Goal: Task Accomplishment & Management: Manage account settings

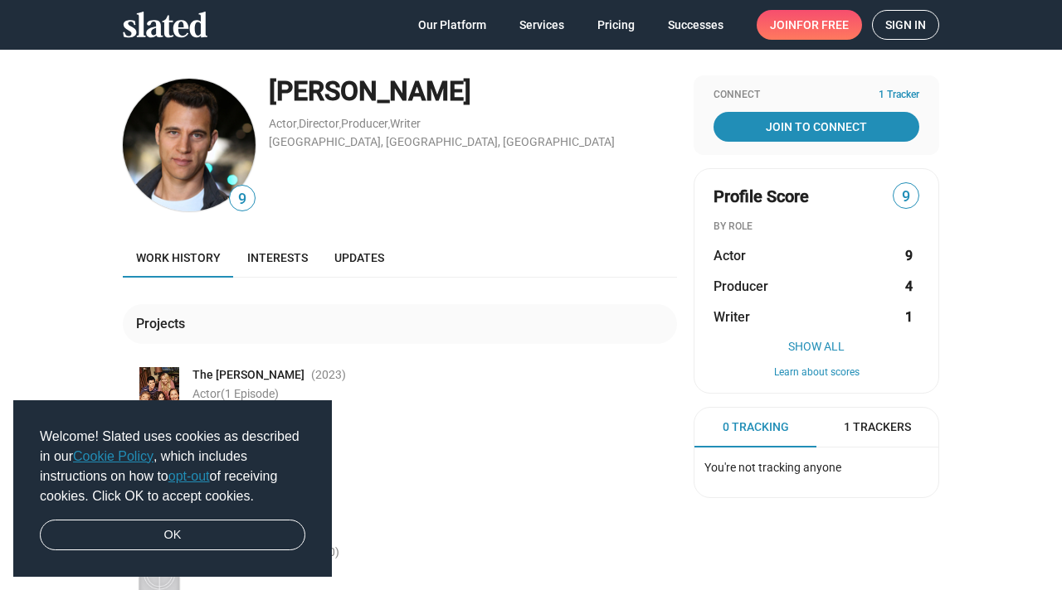
scroll to position [11, 0]
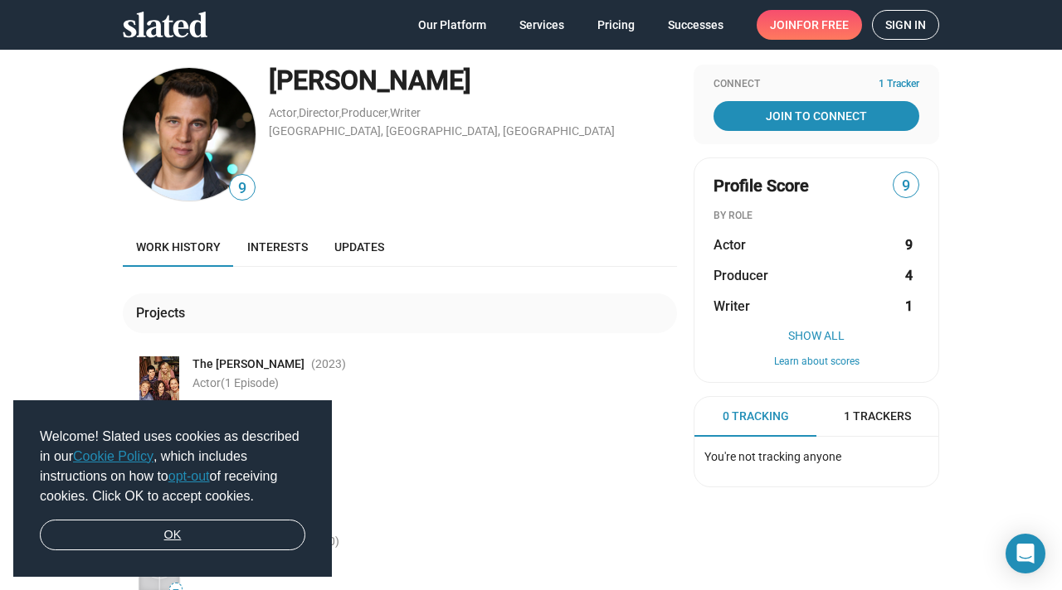
drag, startPoint x: 202, startPoint y: 522, endPoint x: 226, endPoint y: 500, distance: 32.9
click at [202, 406] on link "OK" at bounding box center [172, 536] width 265 height 32
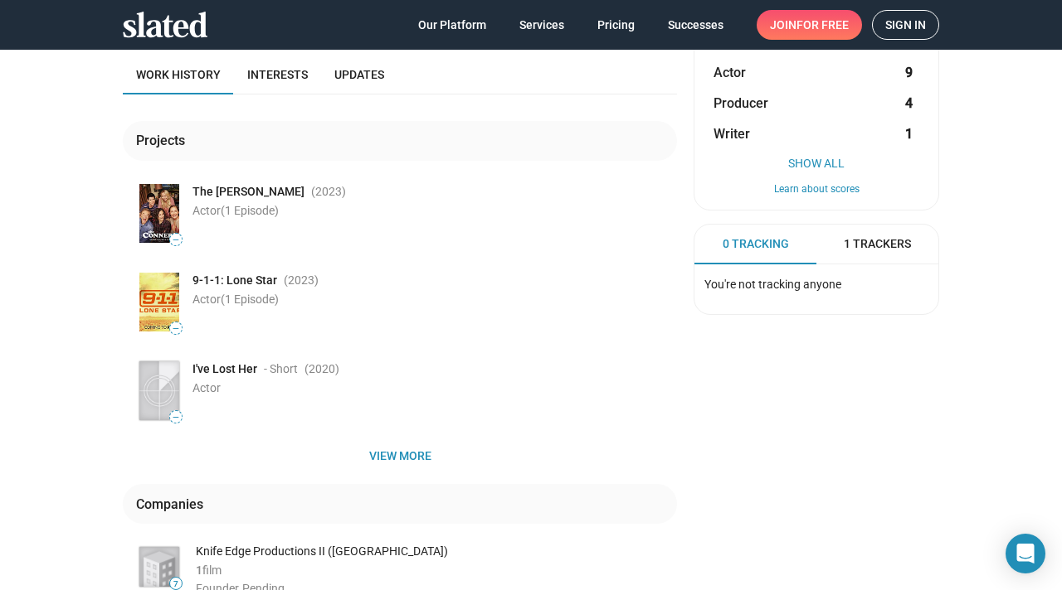
scroll to position [0, 0]
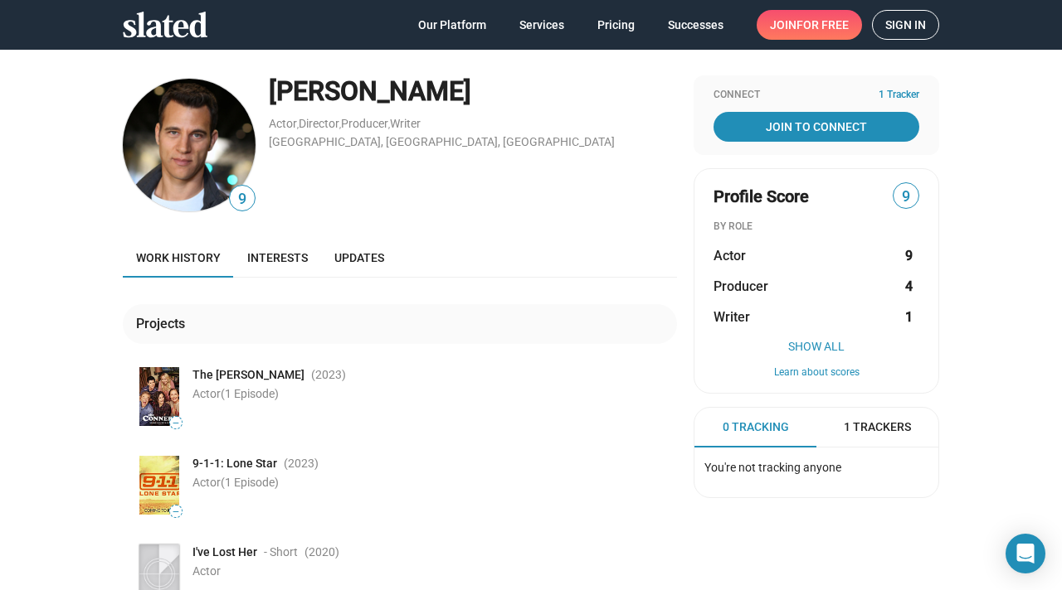
click at [554, 18] on span "Sign in" at bounding box center [905, 25] width 41 height 28
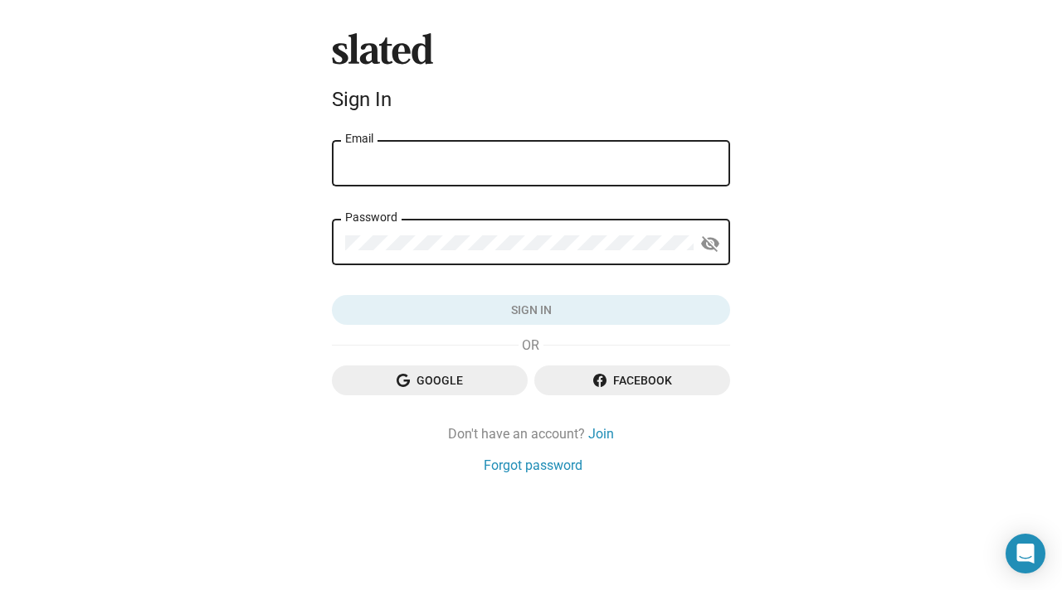
type input "[EMAIL_ADDRESS][DOMAIN_NAME]"
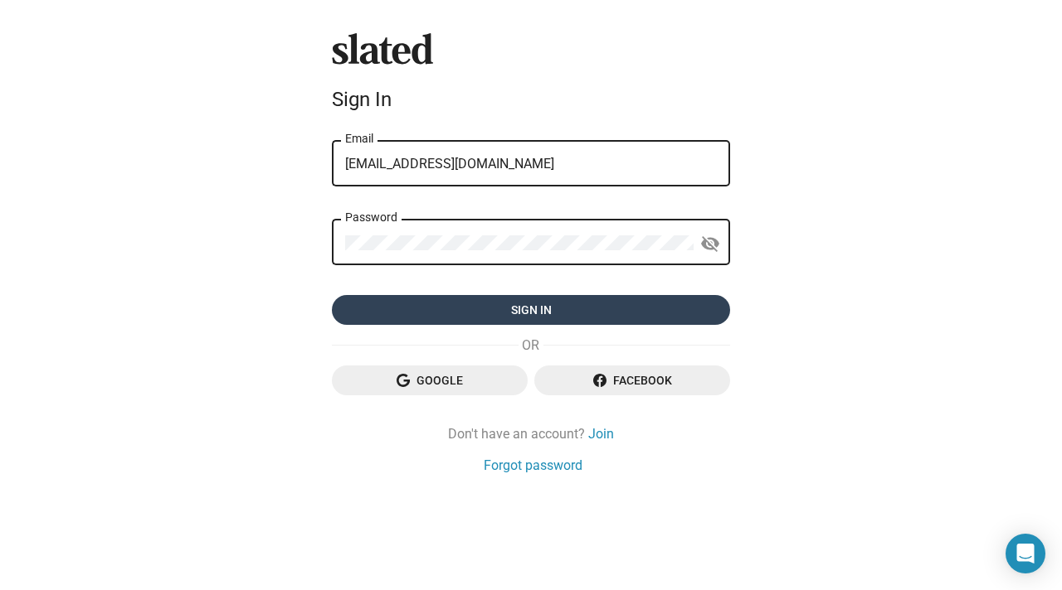
click at [507, 322] on span "Sign in" at bounding box center [531, 310] width 372 height 30
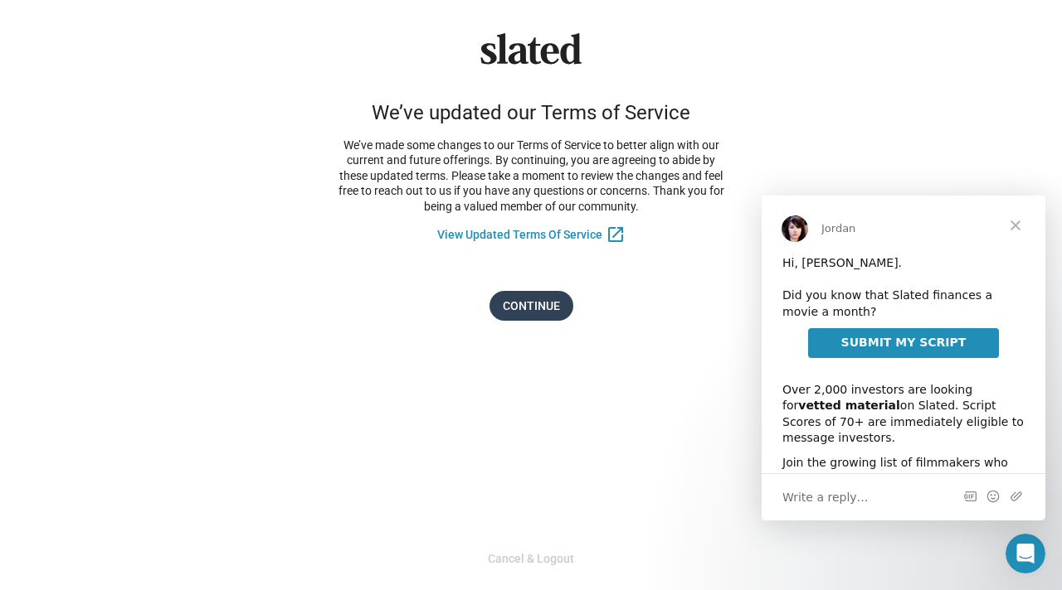
click at [539, 309] on span "Continue" at bounding box center [531, 306] width 57 height 30
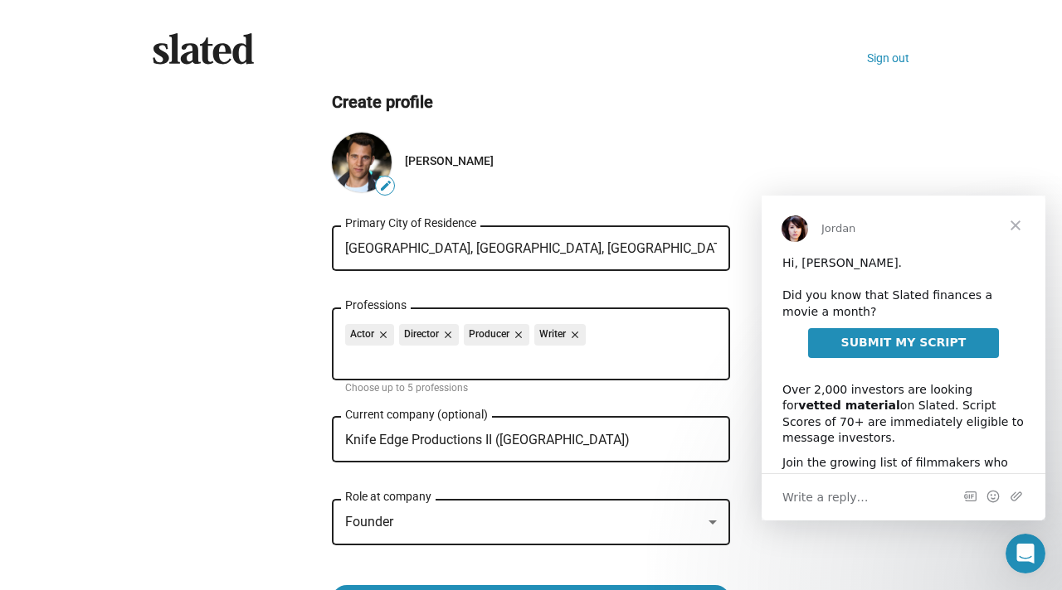
click at [1008, 231] on span "Close" at bounding box center [1015, 226] width 60 height 60
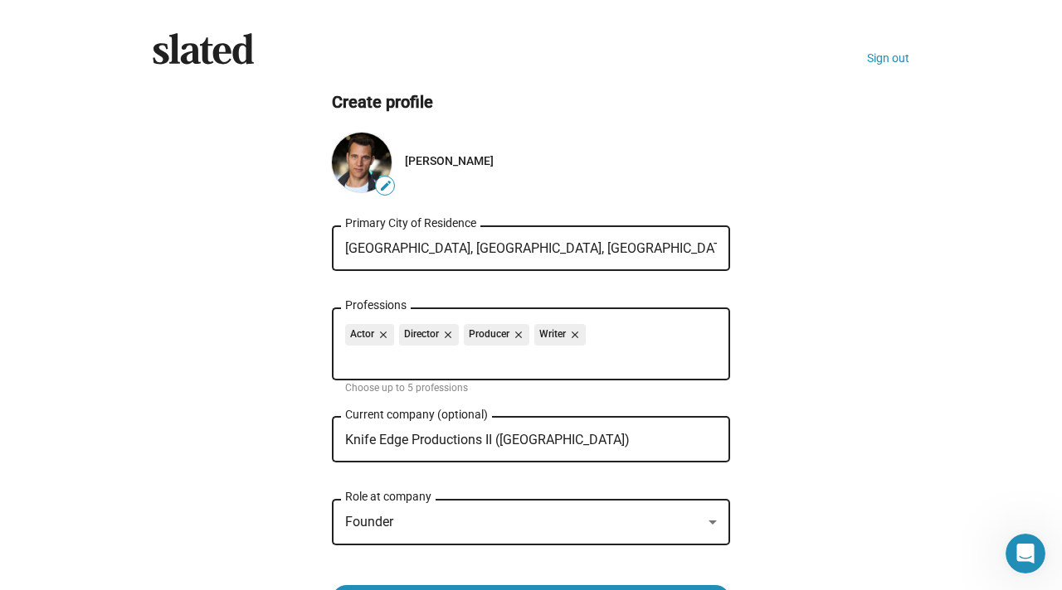
scroll to position [116, 0]
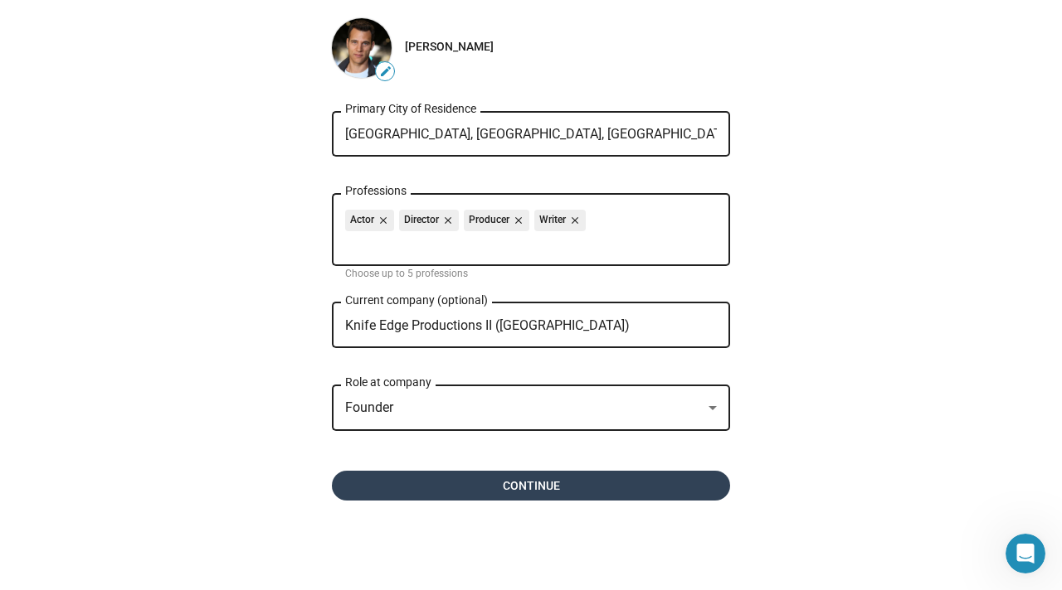
click at [534, 486] on span "Continue" at bounding box center [531, 486] width 372 height 30
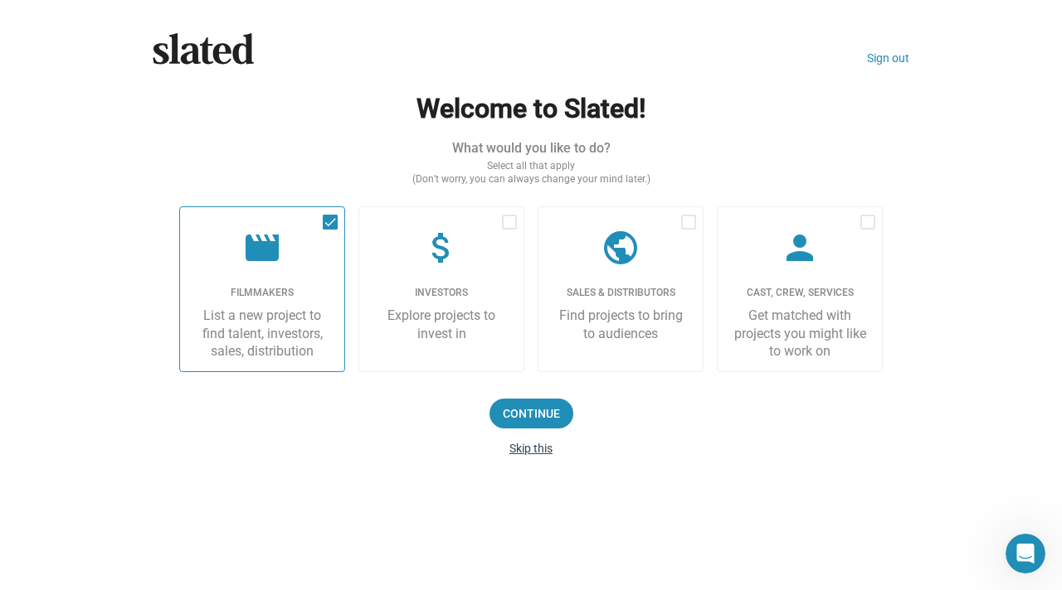
click at [544, 450] on button "Skip this" at bounding box center [530, 448] width 43 height 13
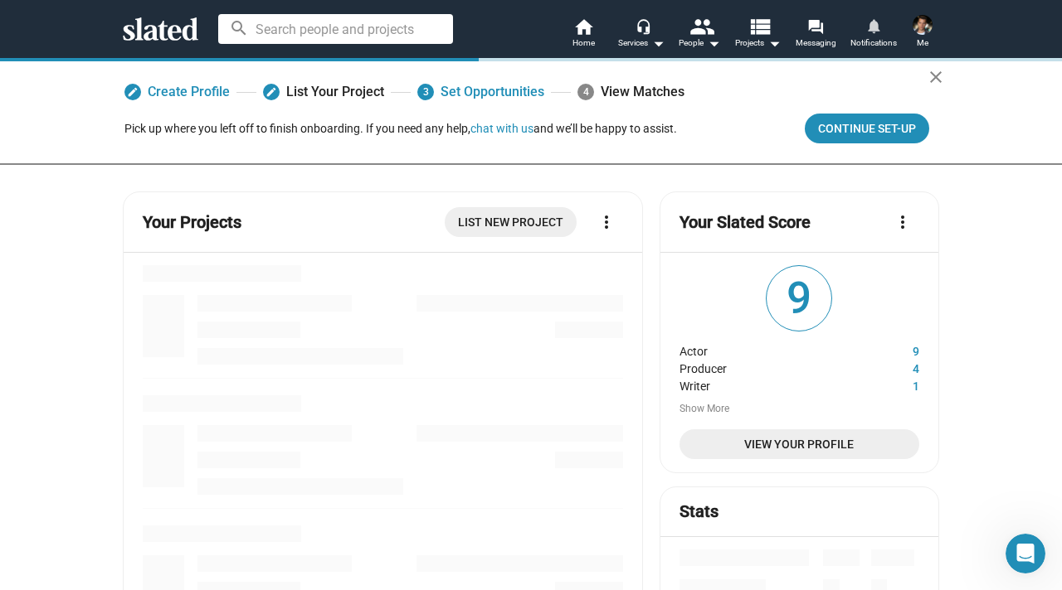
click at [863, 31] on link "notifications Notifications" at bounding box center [873, 35] width 58 height 36
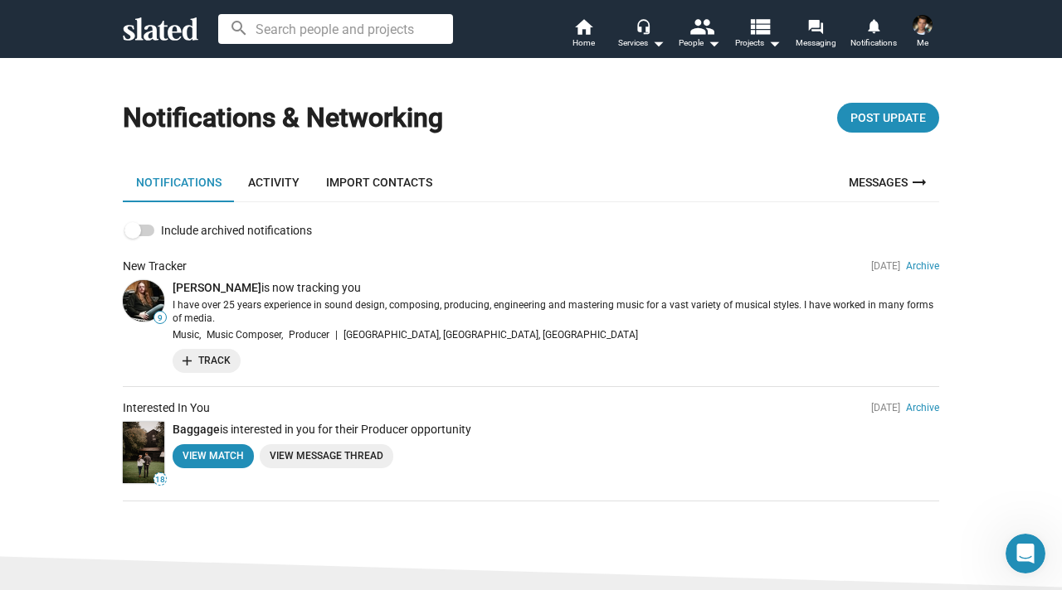
click at [915, 30] on img at bounding box center [922, 25] width 20 height 20
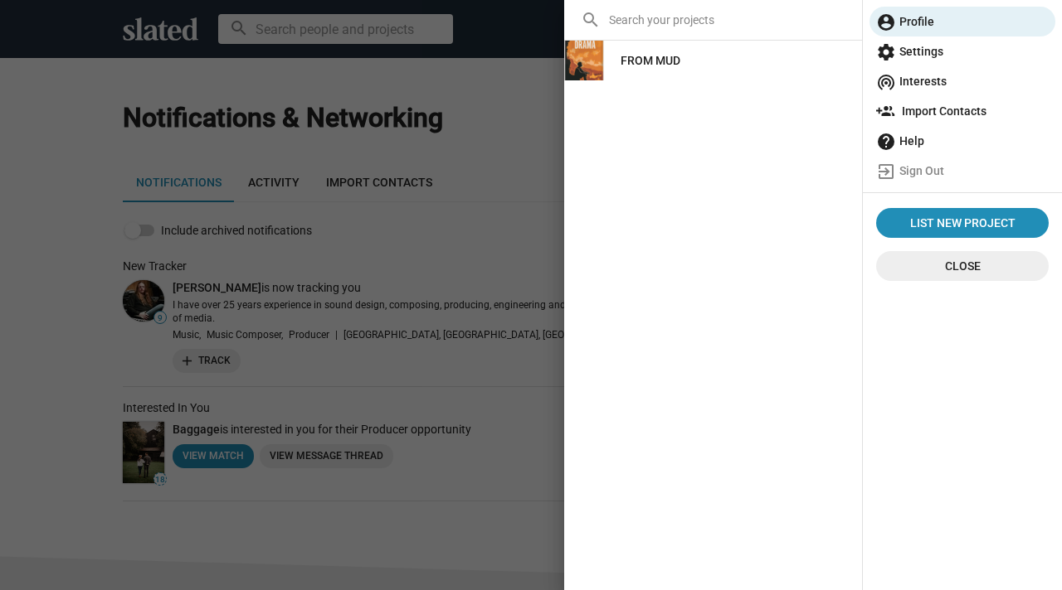
click at [926, 46] on span "settings Settings" at bounding box center [962, 51] width 173 height 30
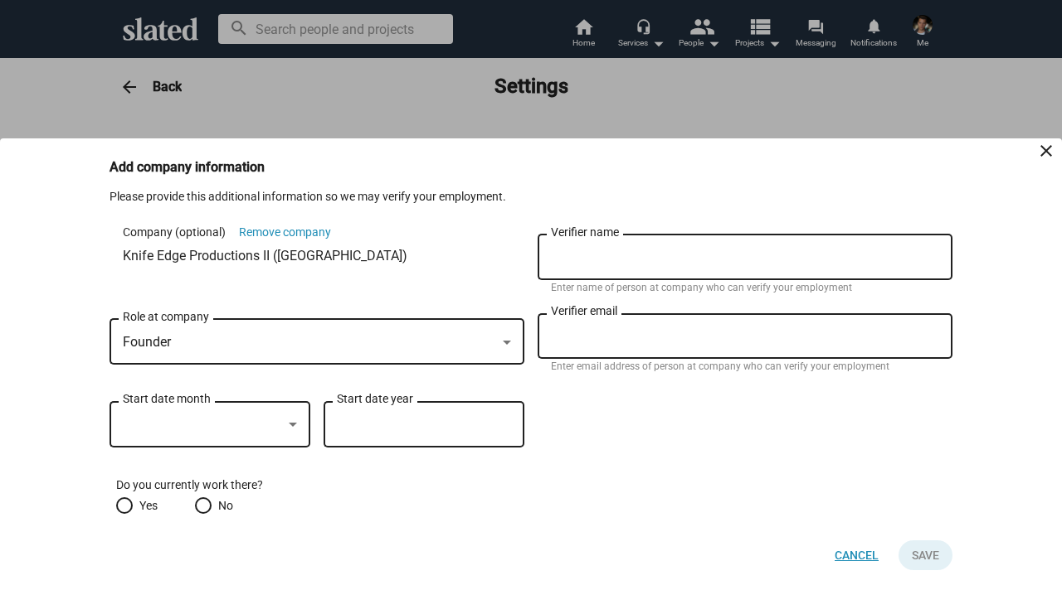
click at [860, 556] on span "Cancel" at bounding box center [856, 556] width 44 height 30
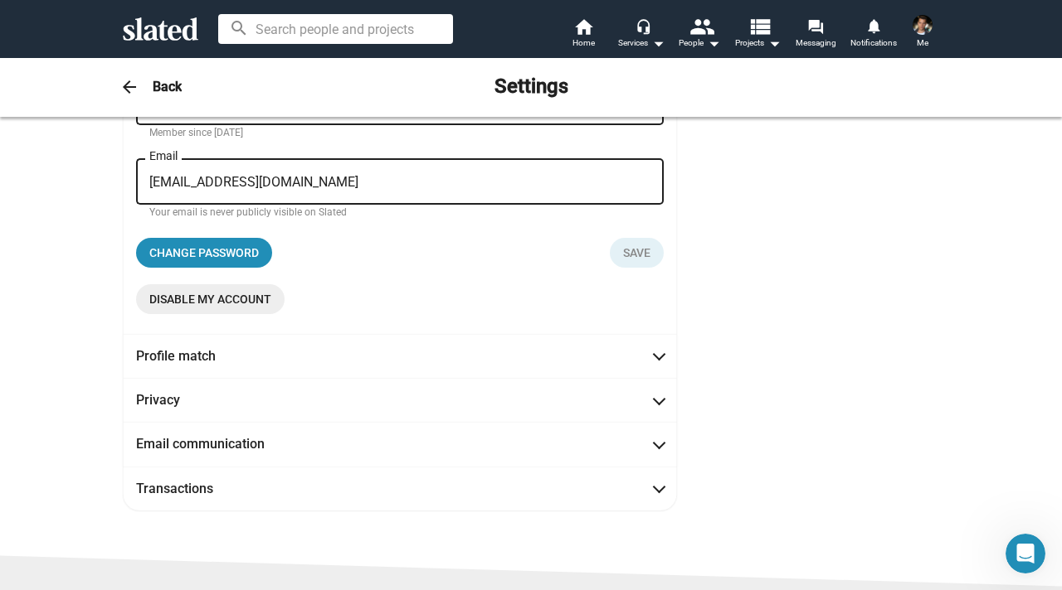
scroll to position [388, 0]
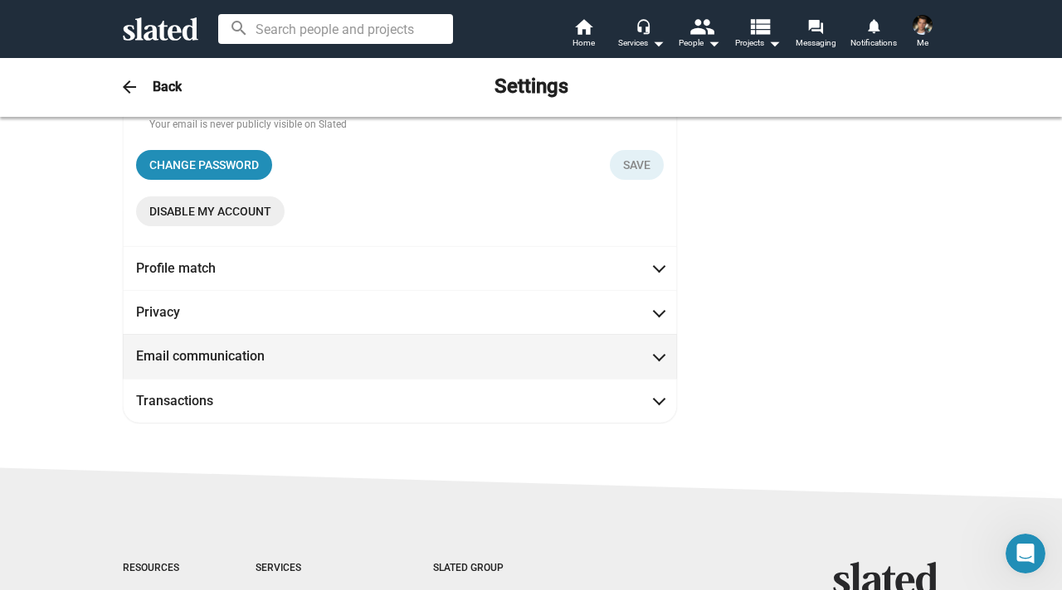
click at [582, 360] on span "Email communication" at bounding box center [399, 355] width 527 height 17
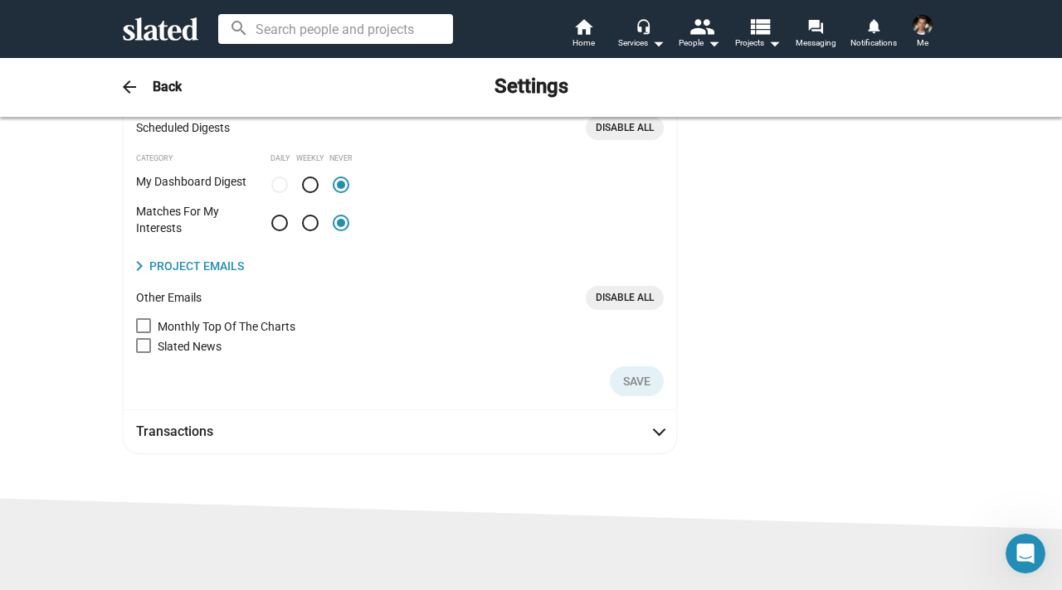
scroll to position [431, 0]
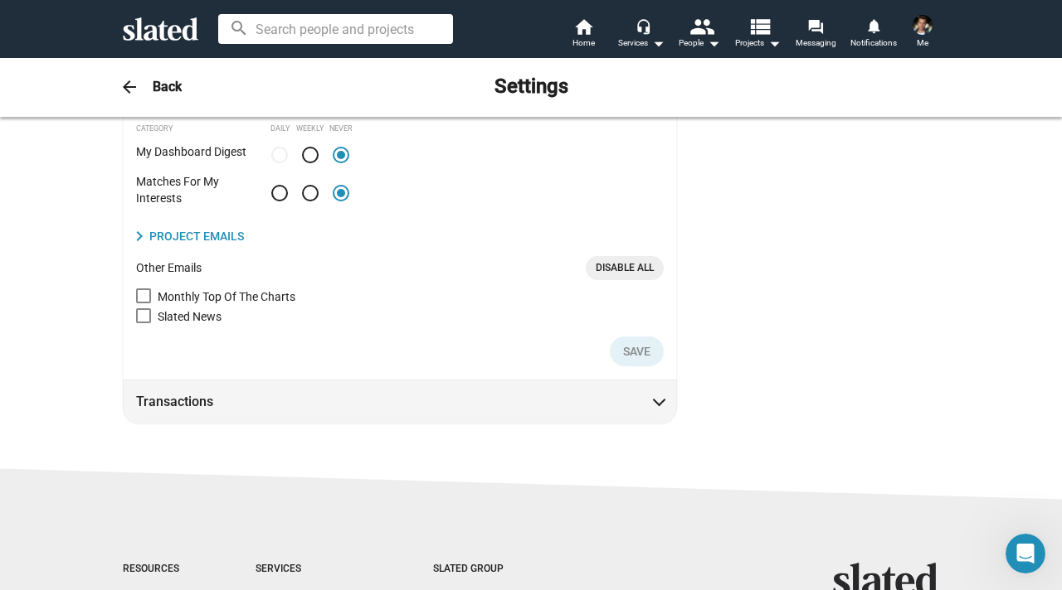
click at [658, 409] on span "Transactions" at bounding box center [399, 401] width 527 height 17
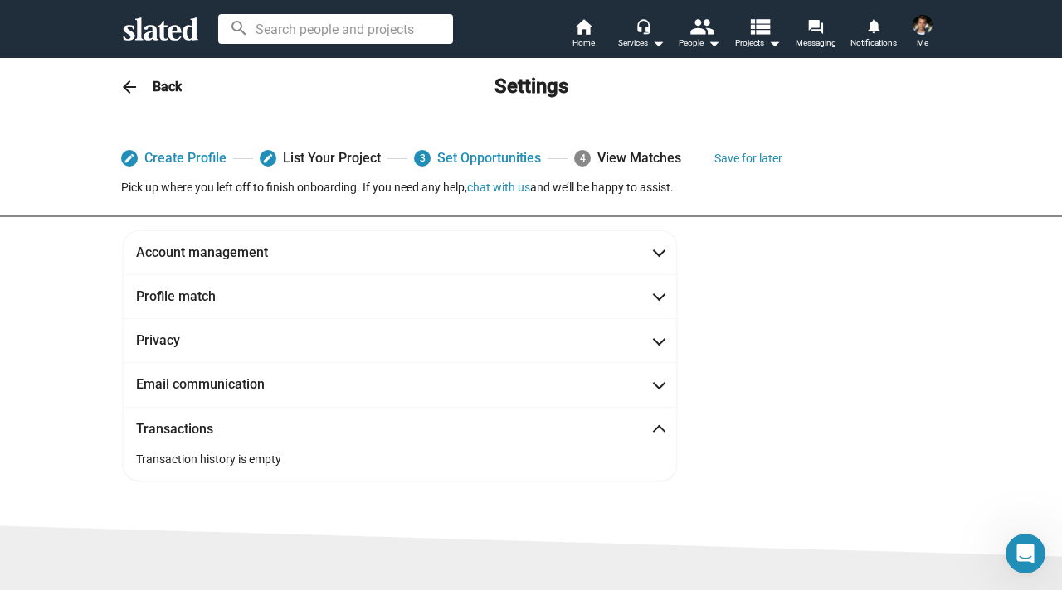
scroll to position [0, 0]
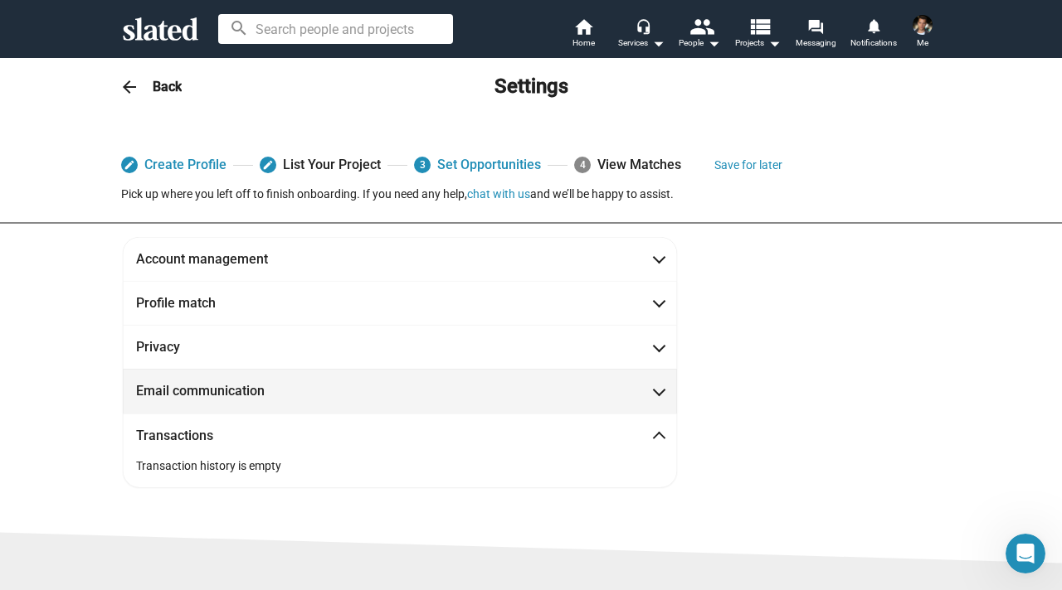
click at [615, 372] on mat-expansion-panel-header "Email communication" at bounding box center [400, 391] width 554 height 44
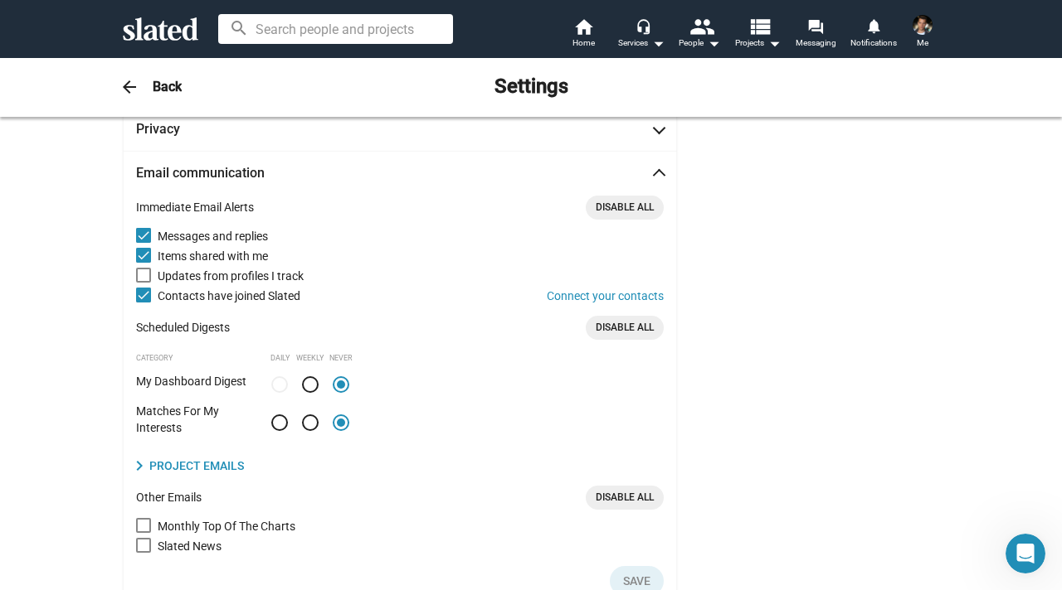
scroll to position [219, 0]
click at [610, 326] on span "Disable All" at bounding box center [624, 326] width 58 height 17
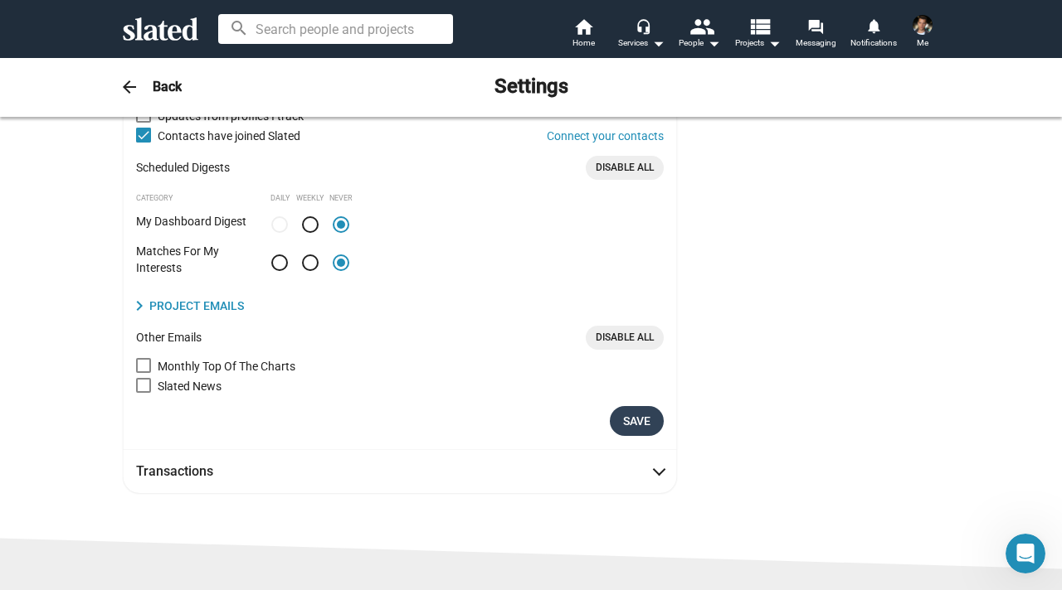
scroll to position [377, 0]
click at [644, 420] on span "Save" at bounding box center [636, 422] width 27 height 30
